Goal: Task Accomplishment & Management: Manage account settings

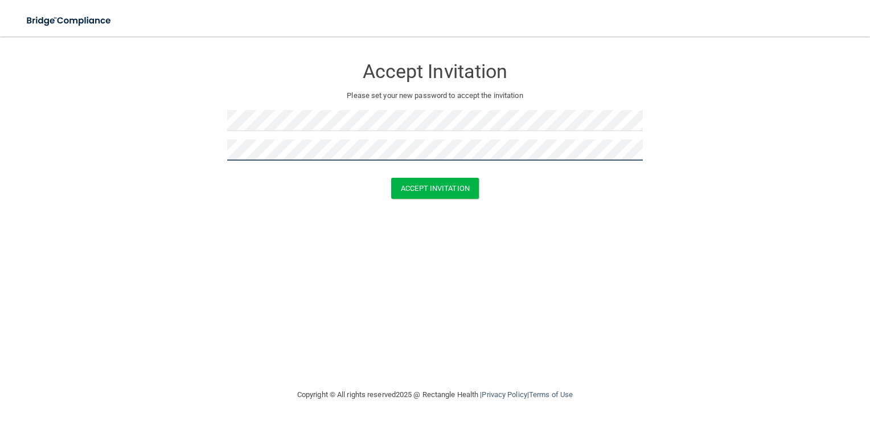
click at [391, 178] on button "Accept Invitation" at bounding box center [435, 188] width 88 height 21
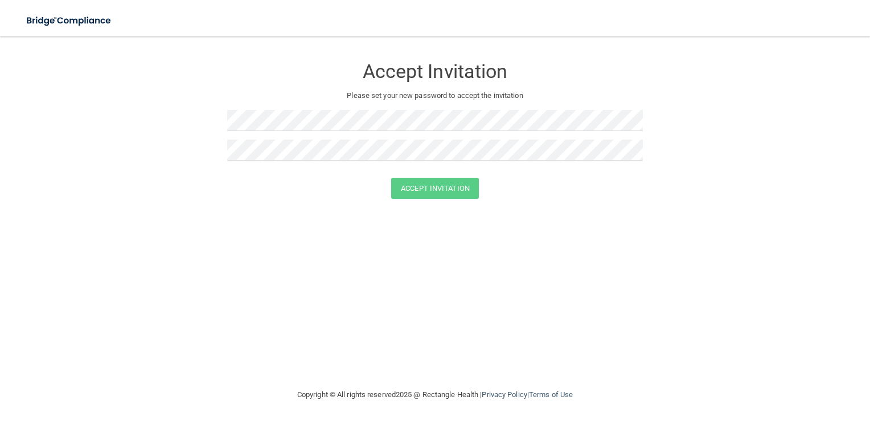
click at [489, 135] on div at bounding box center [435, 125] width 416 height 30
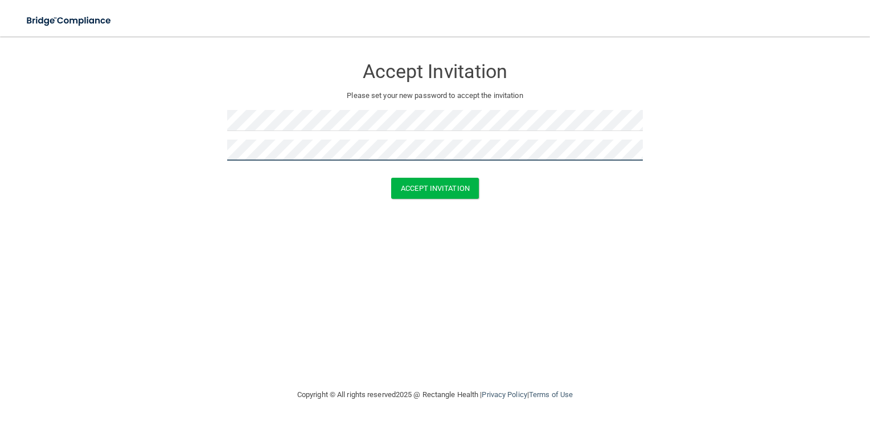
click at [391, 178] on button "Accept Invitation" at bounding box center [435, 188] width 88 height 21
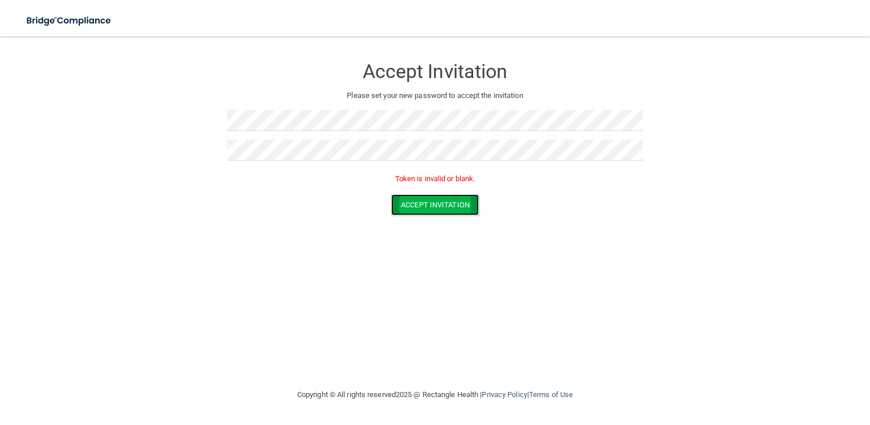
click at [408, 208] on button "Accept Invitation" at bounding box center [435, 204] width 88 height 21
click at [412, 186] on button "Accept Invitation" at bounding box center [435, 188] width 88 height 21
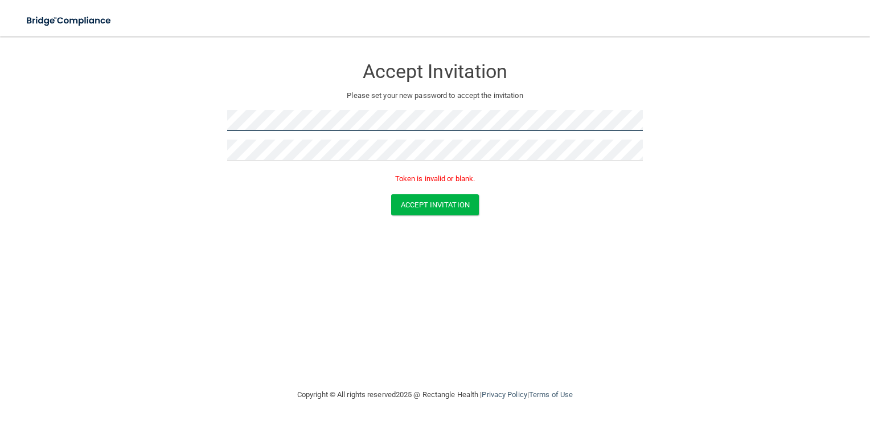
click at [188, 113] on form "Accept Invitation Please set your new password to accept the invitation Token i…" at bounding box center [435, 138] width 824 height 181
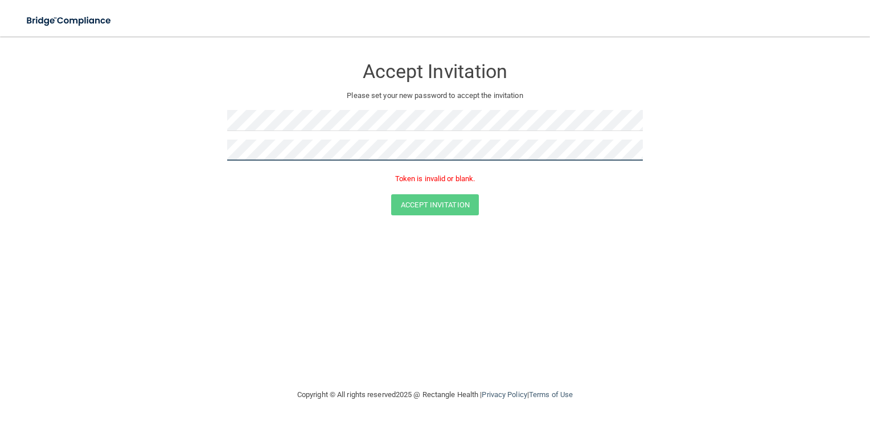
click at [163, 134] on form "Accept Invitation Please set your new password to accept the invitation Token i…" at bounding box center [435, 138] width 824 height 181
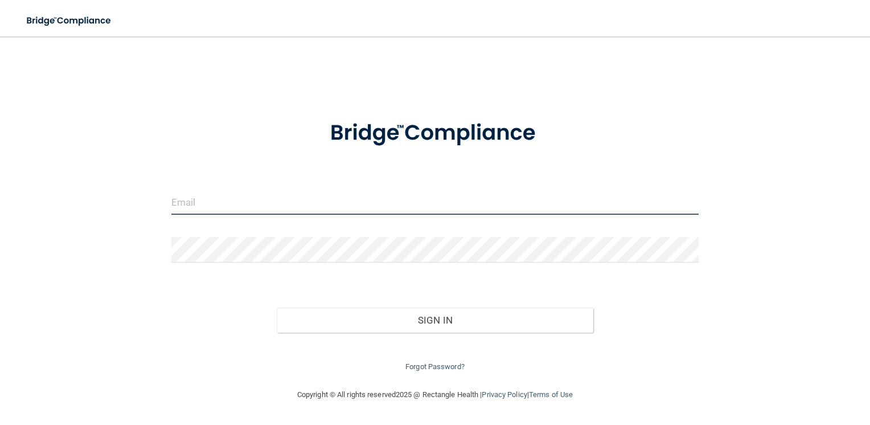
click at [301, 212] on input "email" at bounding box center [435, 202] width 528 height 26
type input "[EMAIL_ADDRESS][DOMAIN_NAME]"
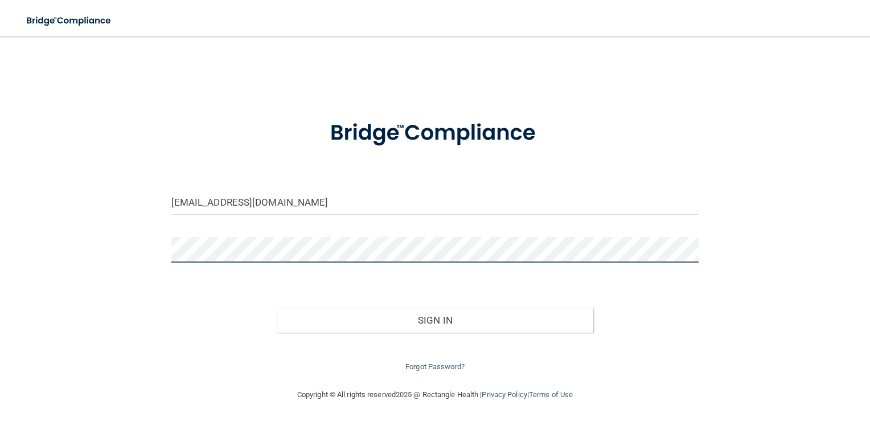
click at [277, 307] on button "Sign In" at bounding box center [435, 319] width 317 height 25
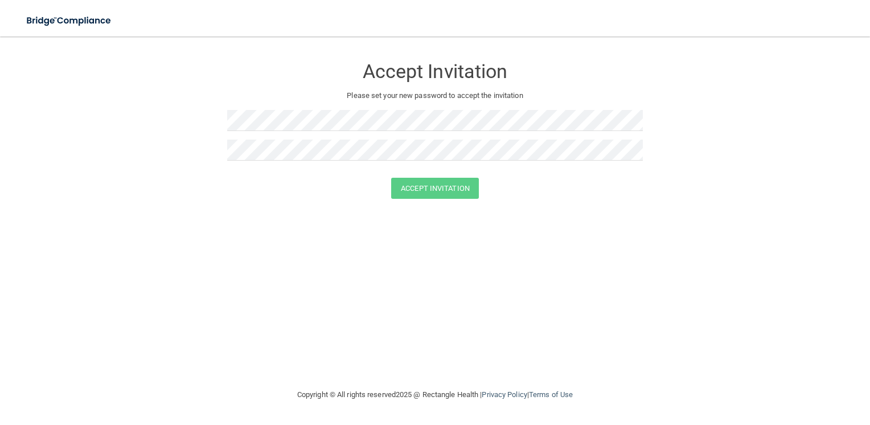
click at [501, 343] on div "Accept Invitation Please set your new password to accept the invitation Accept …" at bounding box center [435, 212] width 824 height 329
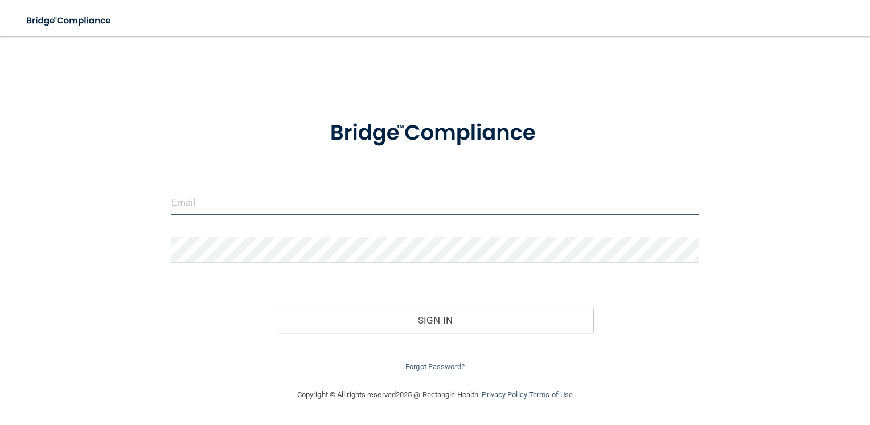
click at [392, 207] on input "email" at bounding box center [435, 202] width 528 height 26
click at [446, 204] on input "email" at bounding box center [435, 202] width 528 height 26
type input "[EMAIL_ADDRESS][DOMAIN_NAME]"
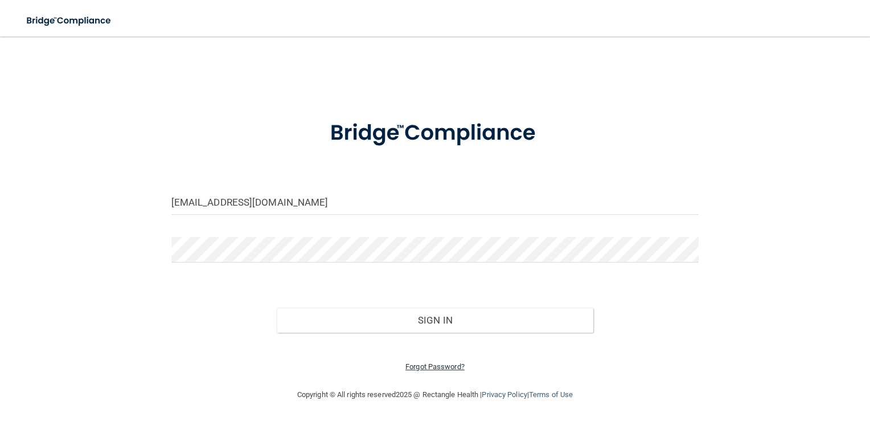
click at [455, 368] on link "Forgot Password?" at bounding box center [434, 366] width 59 height 9
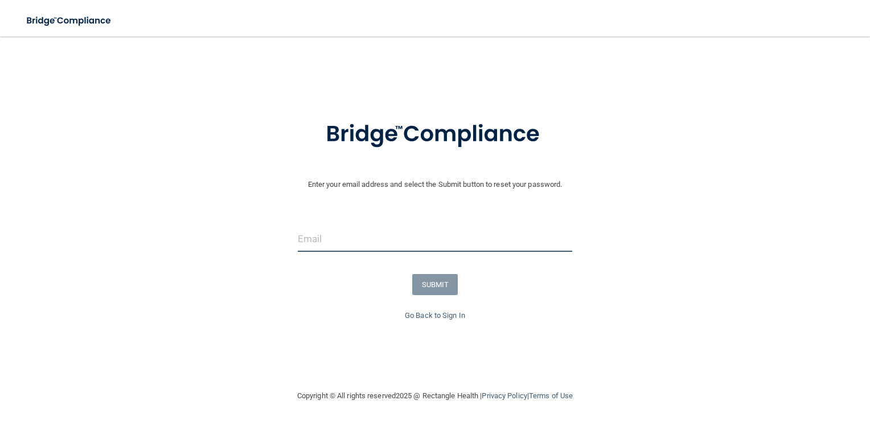
click at [340, 243] on input "email" at bounding box center [435, 239] width 275 height 26
type input "[EMAIL_ADDRESS][DOMAIN_NAME]"
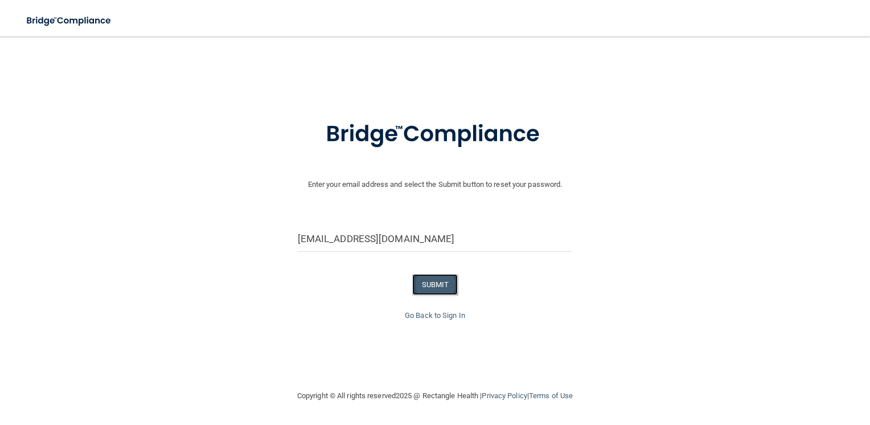
click at [440, 291] on button "SUBMIT" at bounding box center [435, 284] width 46 height 21
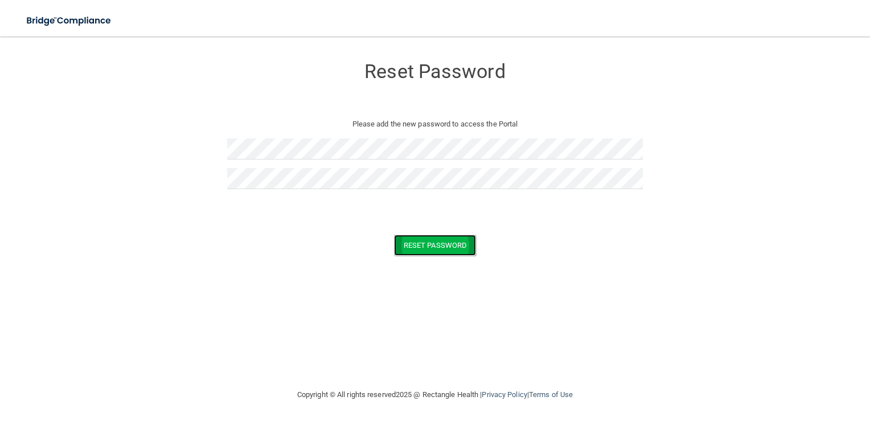
click at [453, 243] on button "Reset Password" at bounding box center [435, 245] width 82 height 21
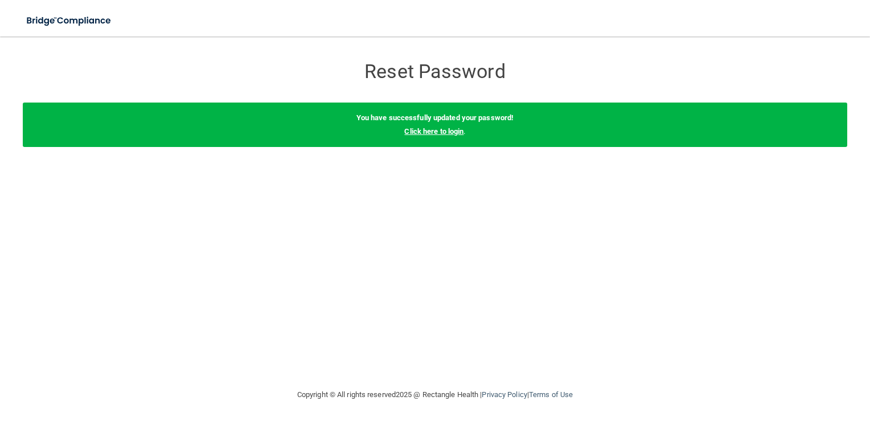
click at [444, 130] on link "Click here to login" at bounding box center [433, 131] width 59 height 9
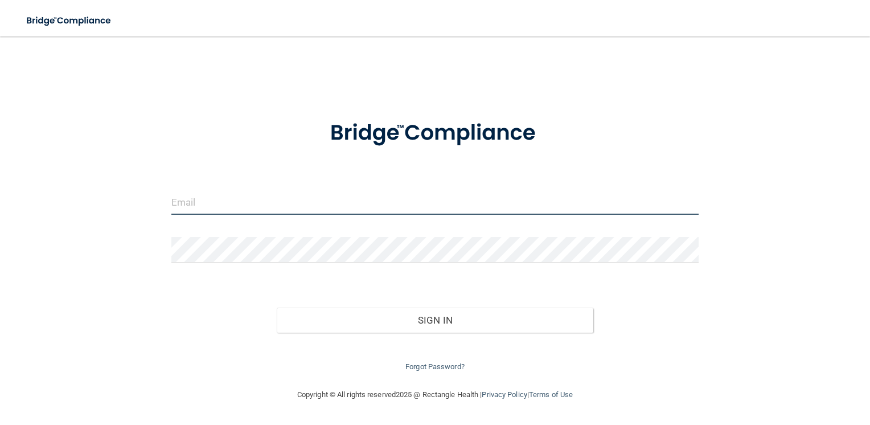
type input "[EMAIL_ADDRESS][DOMAIN_NAME]"
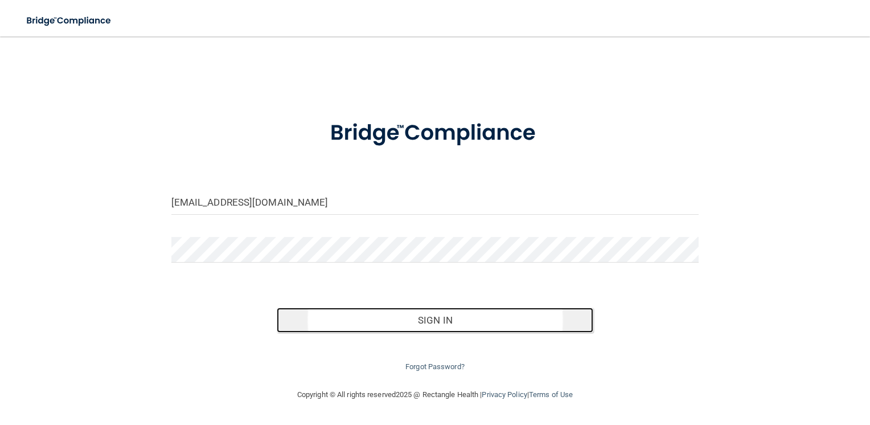
click at [391, 316] on button "Sign In" at bounding box center [435, 319] width 317 height 25
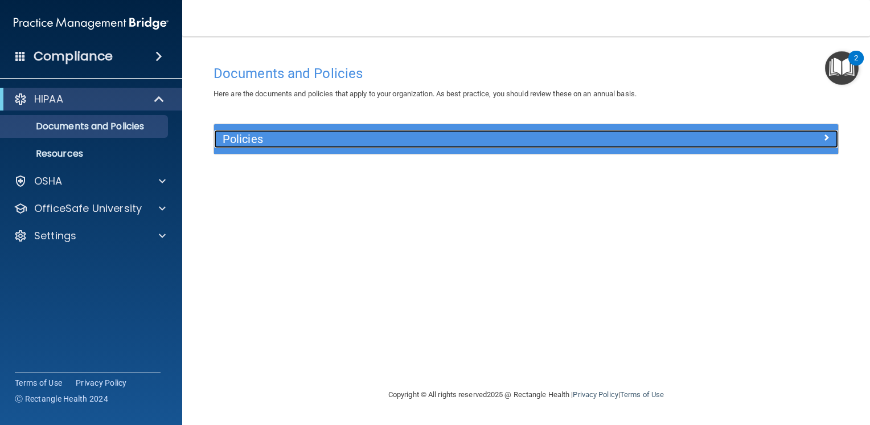
click at [478, 140] on h5 "Policies" at bounding box center [448, 139] width 451 height 13
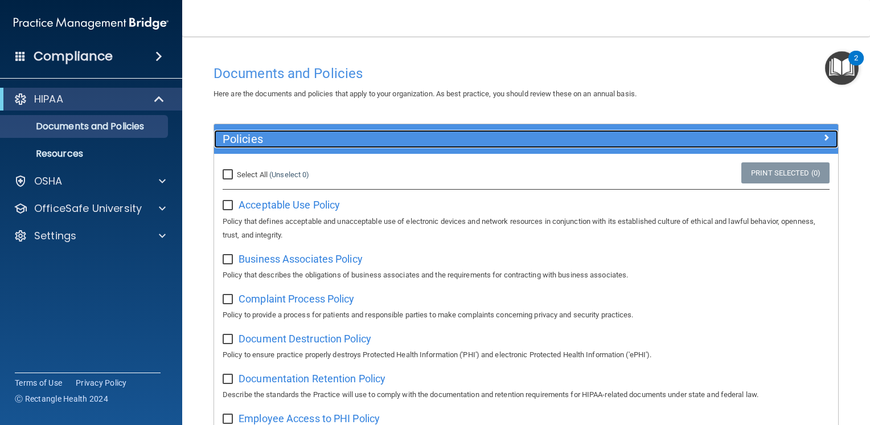
scroll to position [57, 0]
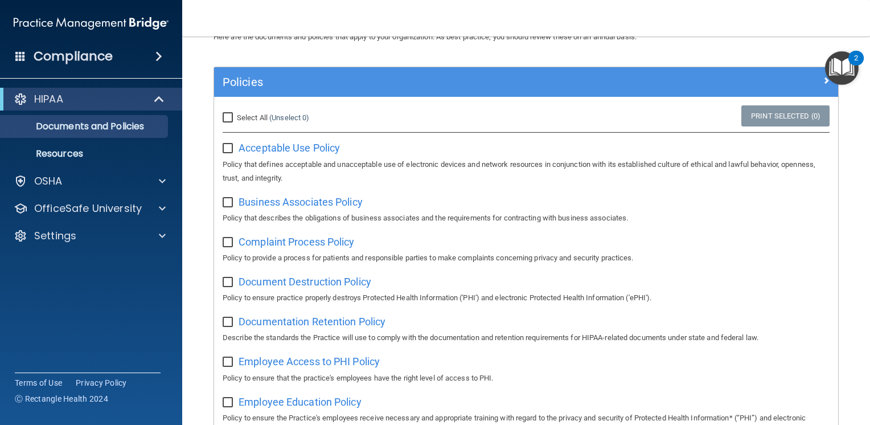
click at [843, 70] on img "Open Resource Center, 2 new notifications" at bounding box center [842, 68] width 34 height 34
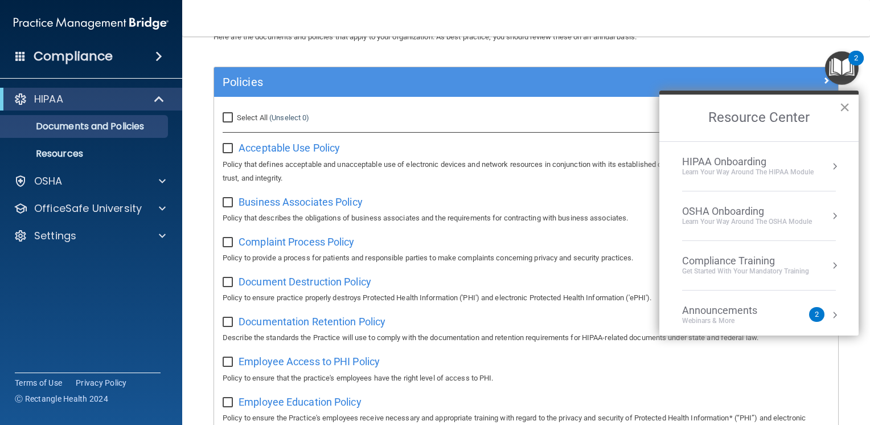
click at [843, 104] on button "×" at bounding box center [844, 107] width 11 height 18
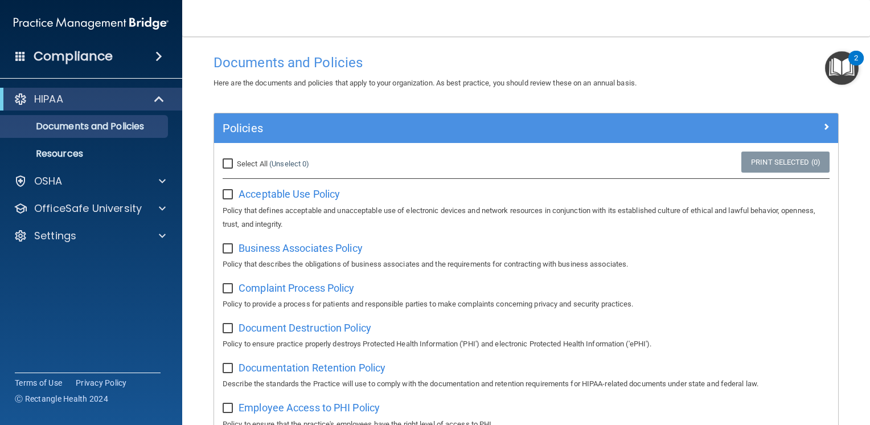
scroll to position [0, 0]
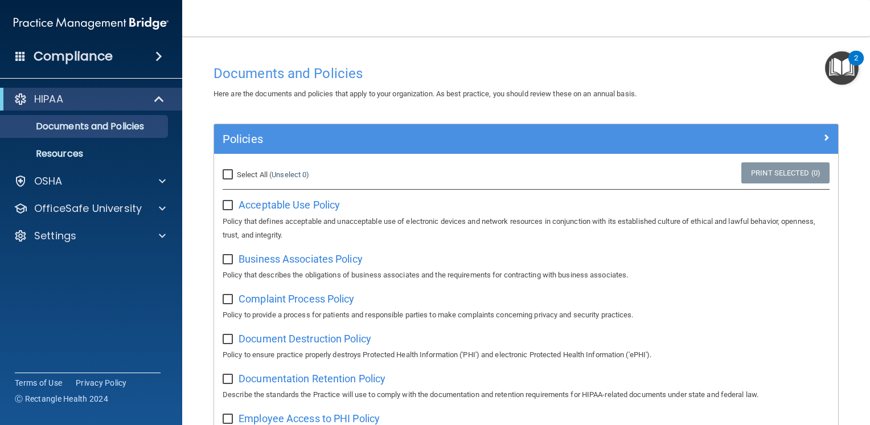
click at [228, 203] on input "checkbox" at bounding box center [229, 205] width 13 height 9
checkbox input "false"
click at [257, 208] on span "Acceptable Use Policy" at bounding box center [289, 205] width 101 height 12
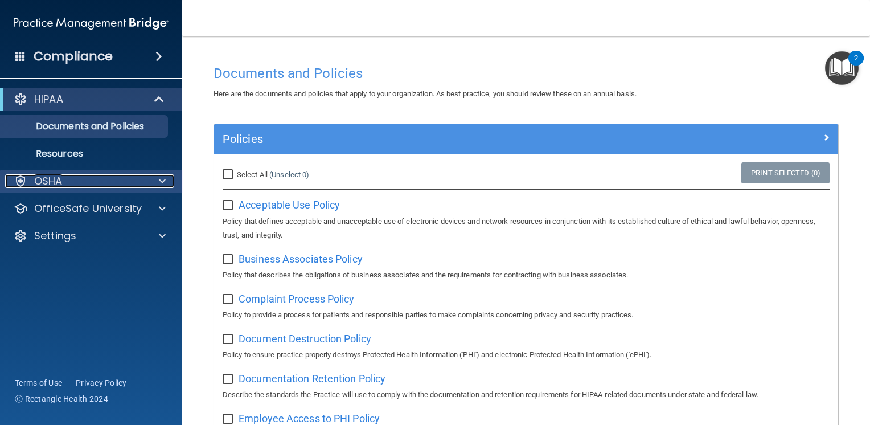
click at [126, 183] on div "OSHA" at bounding box center [75, 181] width 141 height 14
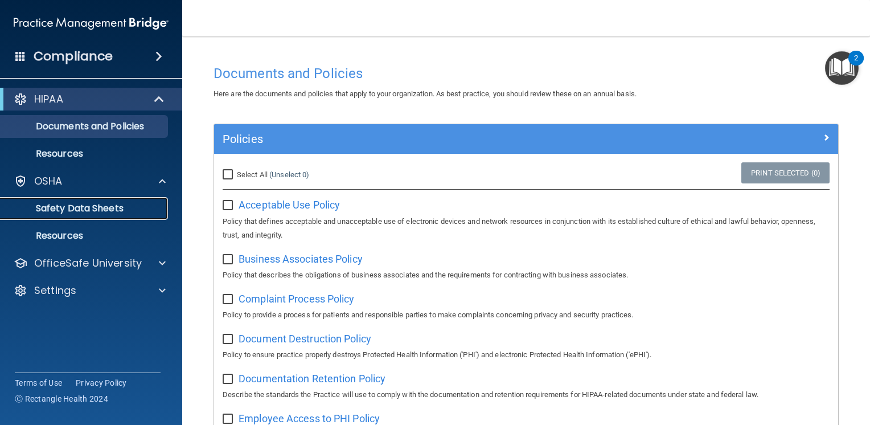
click at [124, 207] on p "Safety Data Sheets" at bounding box center [84, 208] width 155 height 11
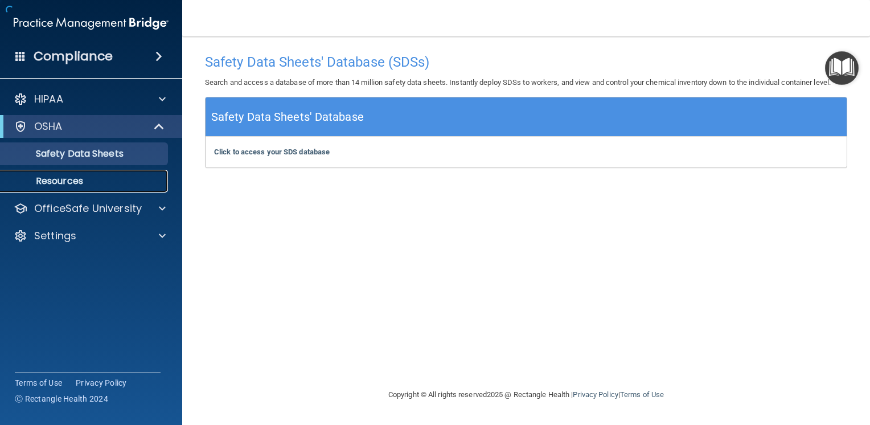
click at [93, 183] on p "Resources" at bounding box center [84, 180] width 155 height 11
